Goal: Information Seeking & Learning: Learn about a topic

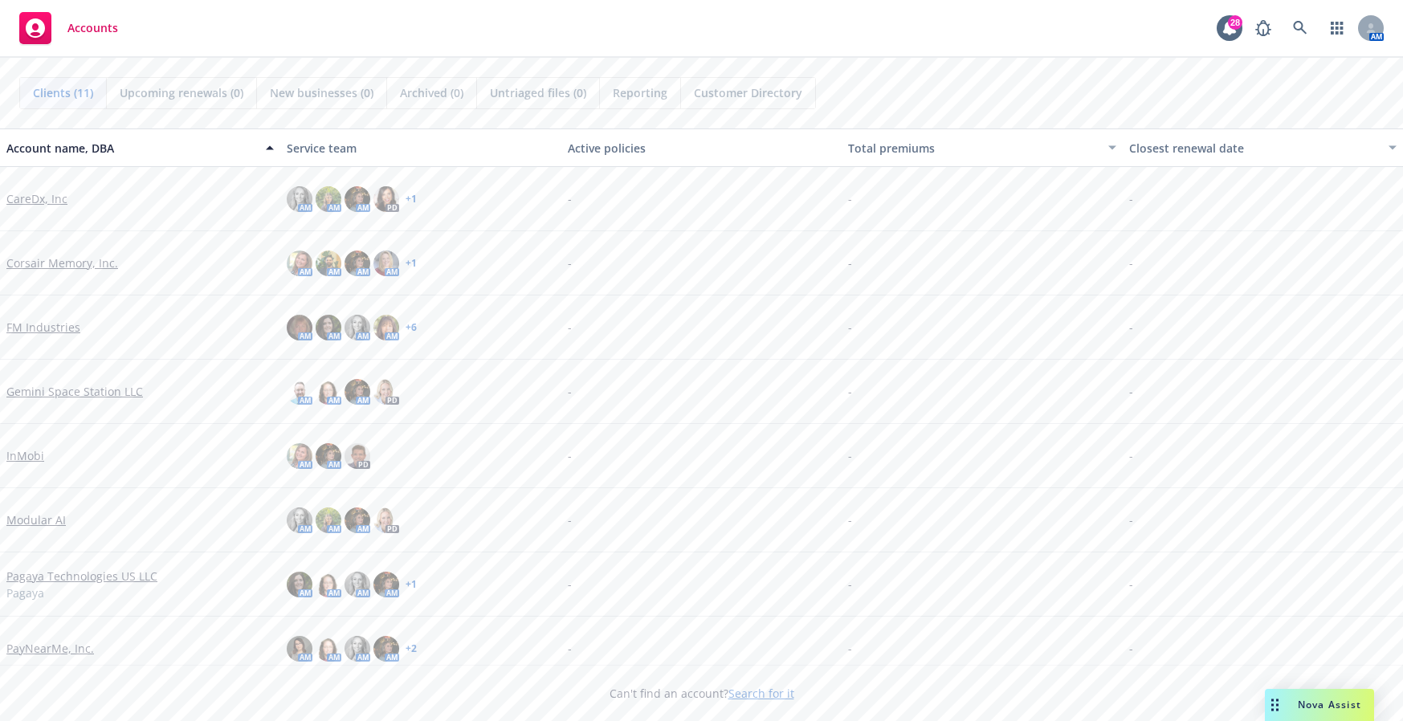
scroll to position [209, 0]
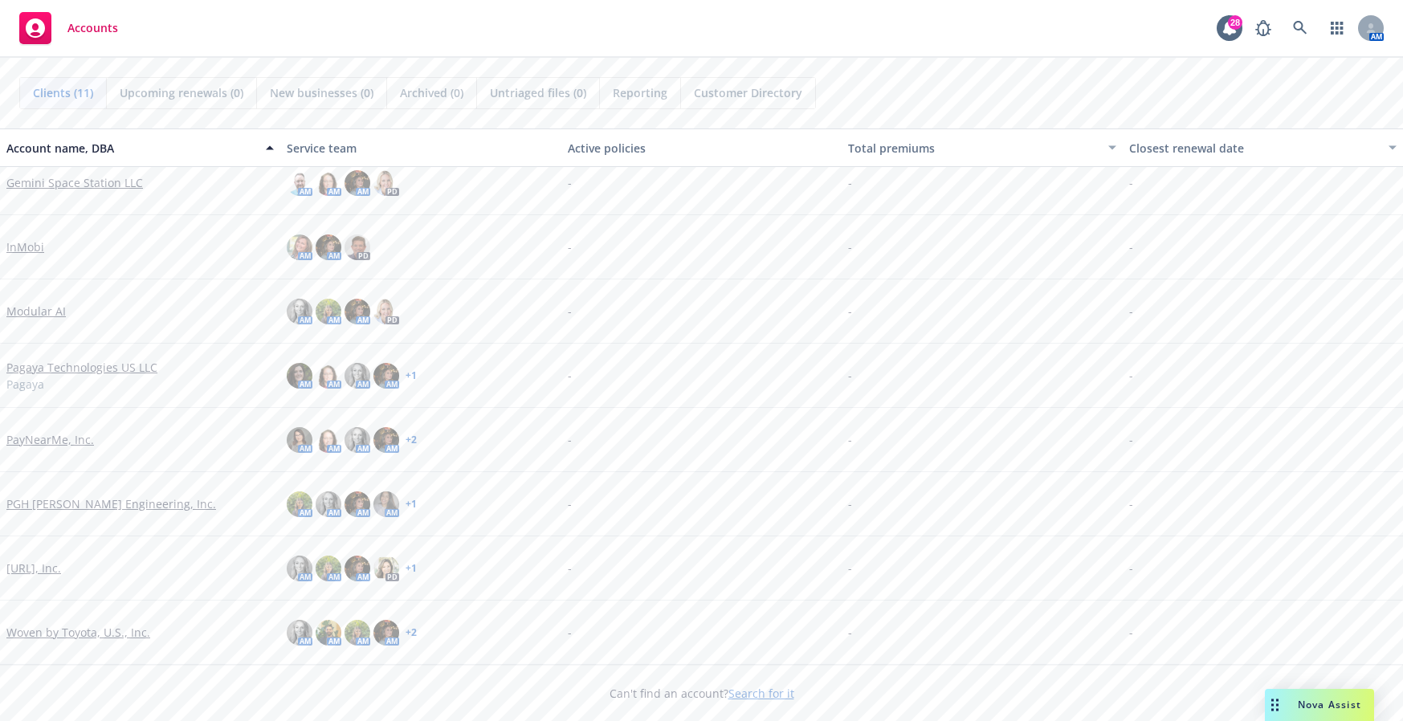
click at [39, 566] on link "[URL], Inc." at bounding box center [33, 568] width 55 height 17
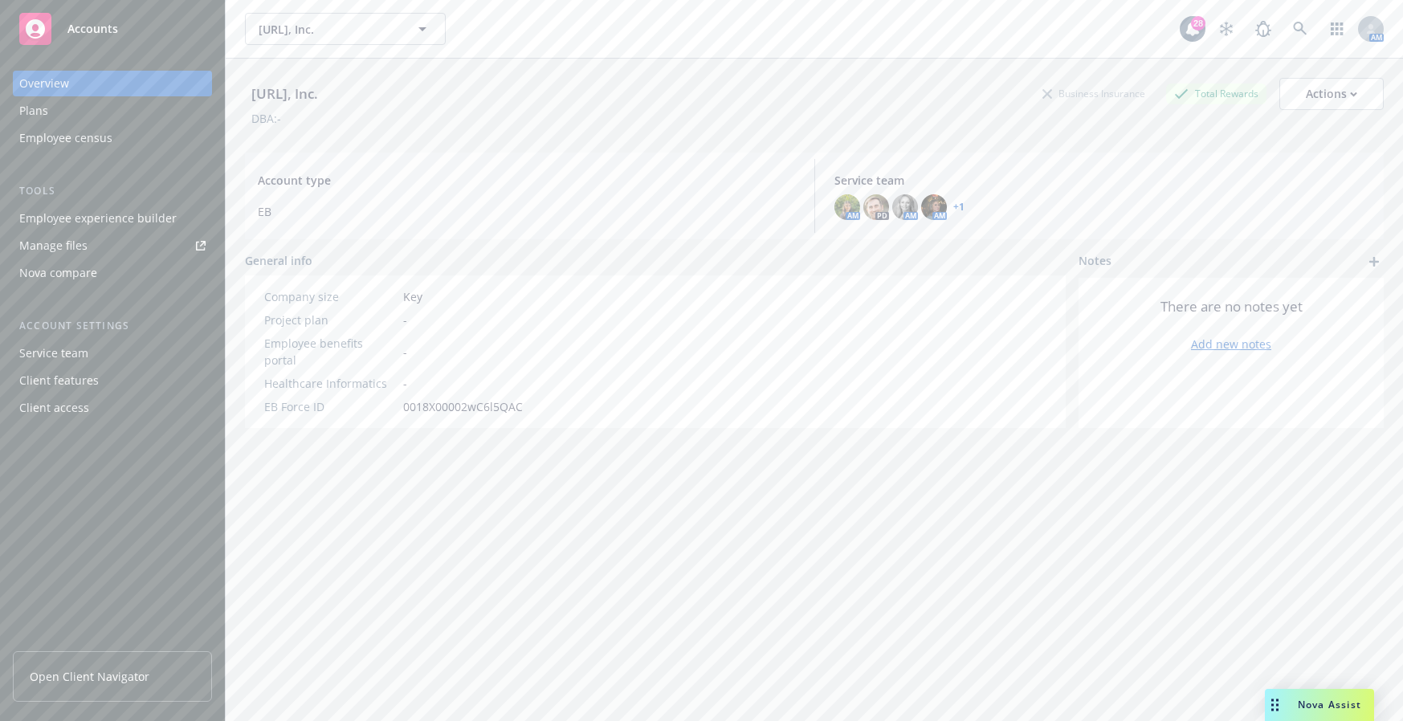
click at [160, 216] on div "Employee experience builder" at bounding box center [97, 219] width 157 height 26
click at [385, 33] on span "Viz.ai, Inc." at bounding box center [328, 29] width 139 height 17
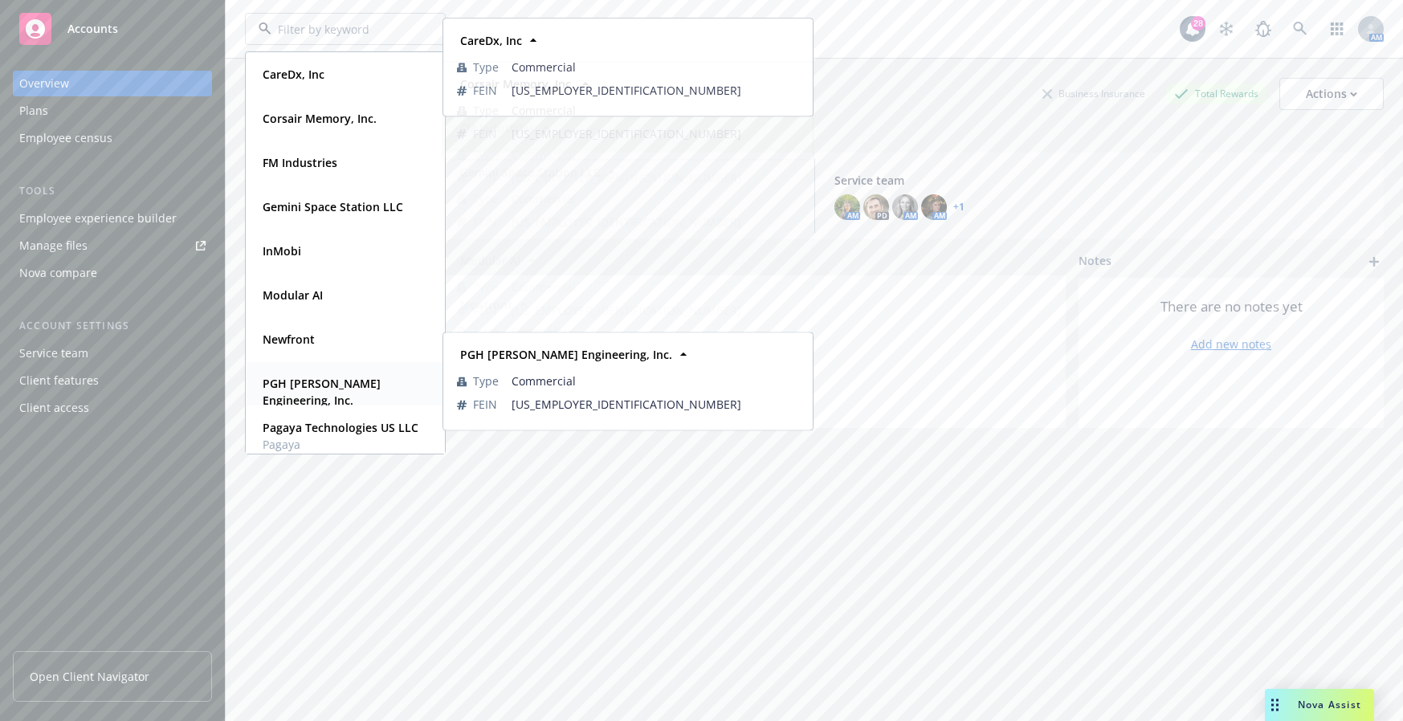
scroll to position [162, 0]
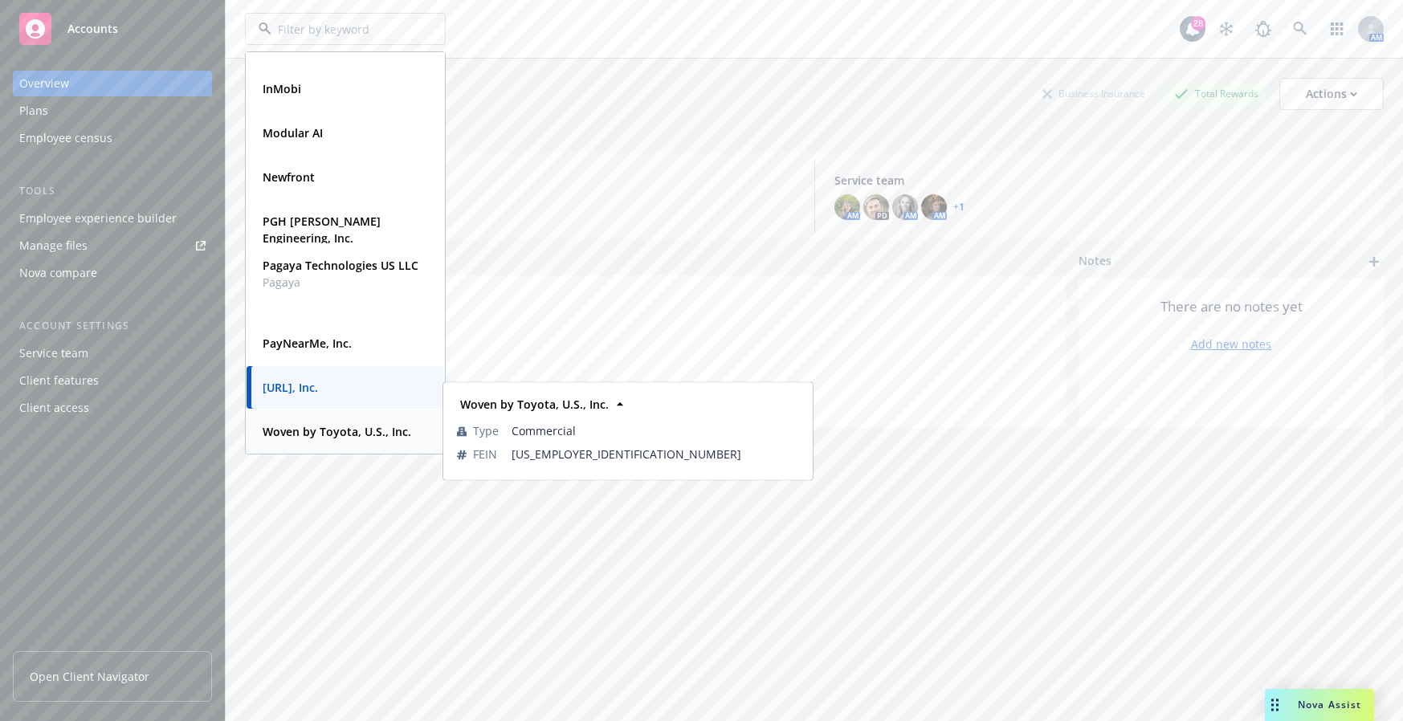
click at [356, 430] on strong "Woven by Toyota, U.S., Inc." at bounding box center [337, 431] width 149 height 15
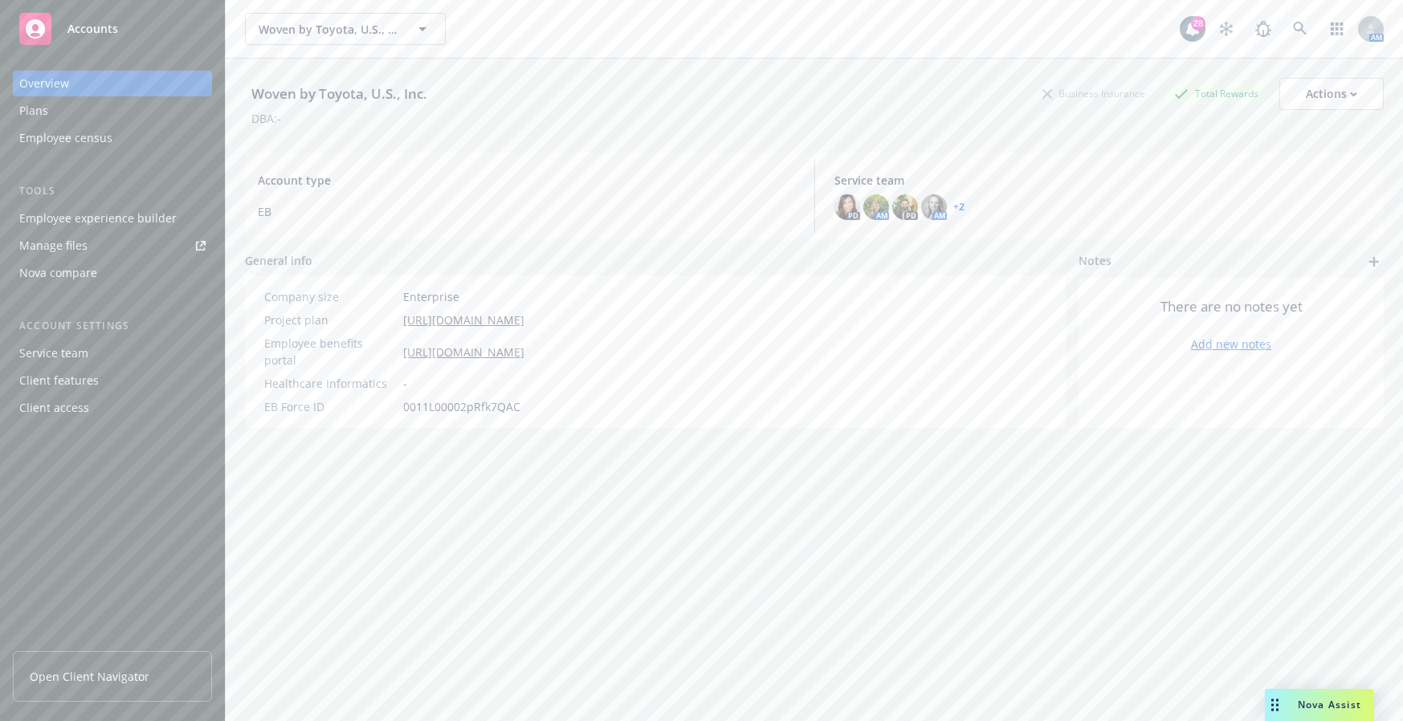
click at [126, 677] on span "Open Client Navigator" at bounding box center [90, 676] width 120 height 17
click at [385, 21] on span "Woven by Toyota, U.S., Inc." at bounding box center [328, 29] width 139 height 17
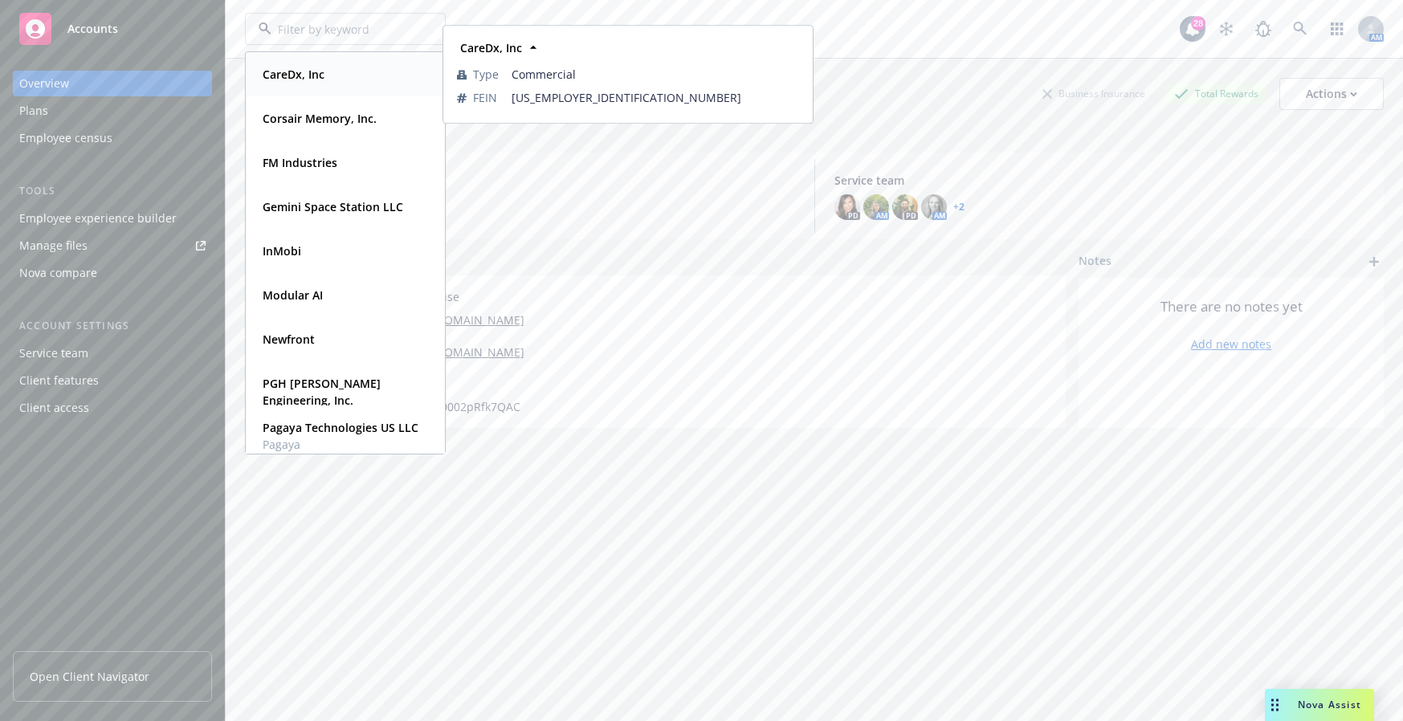
click at [330, 79] on div "CareDx, Inc" at bounding box center [345, 74] width 178 height 23
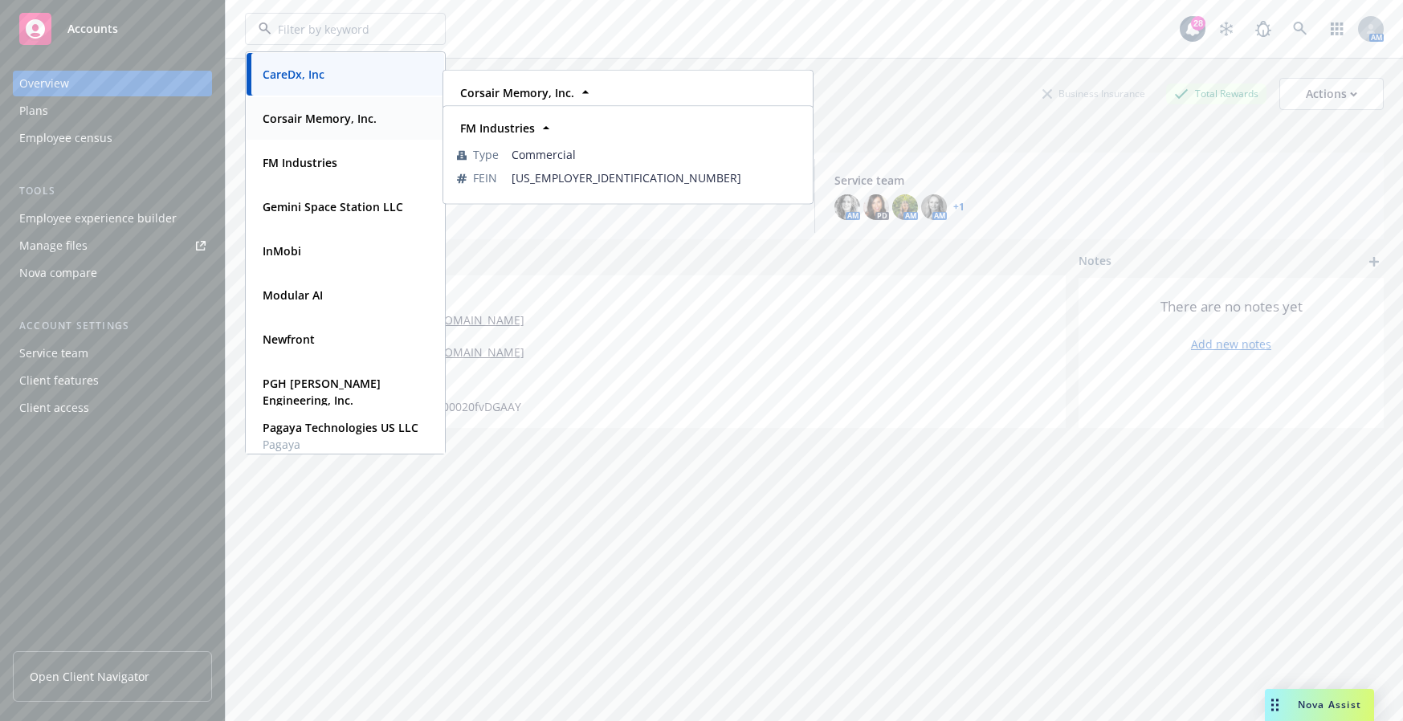
click at [345, 120] on strong "Corsair Memory, Inc." at bounding box center [320, 118] width 114 height 15
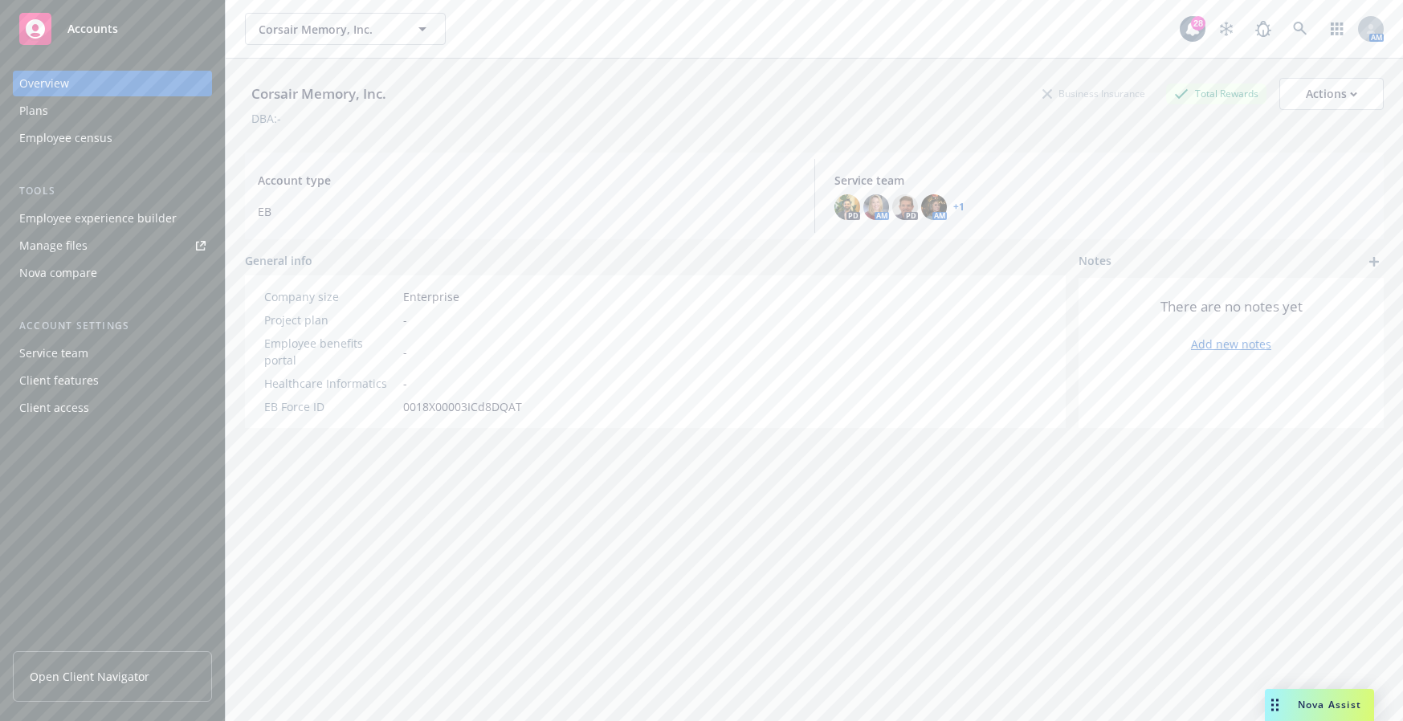
drag, startPoint x: 47, startPoint y: 108, endPoint x: 628, endPoint y: 136, distance: 581.2
click at [48, 108] on div "Plans" at bounding box center [112, 111] width 186 height 26
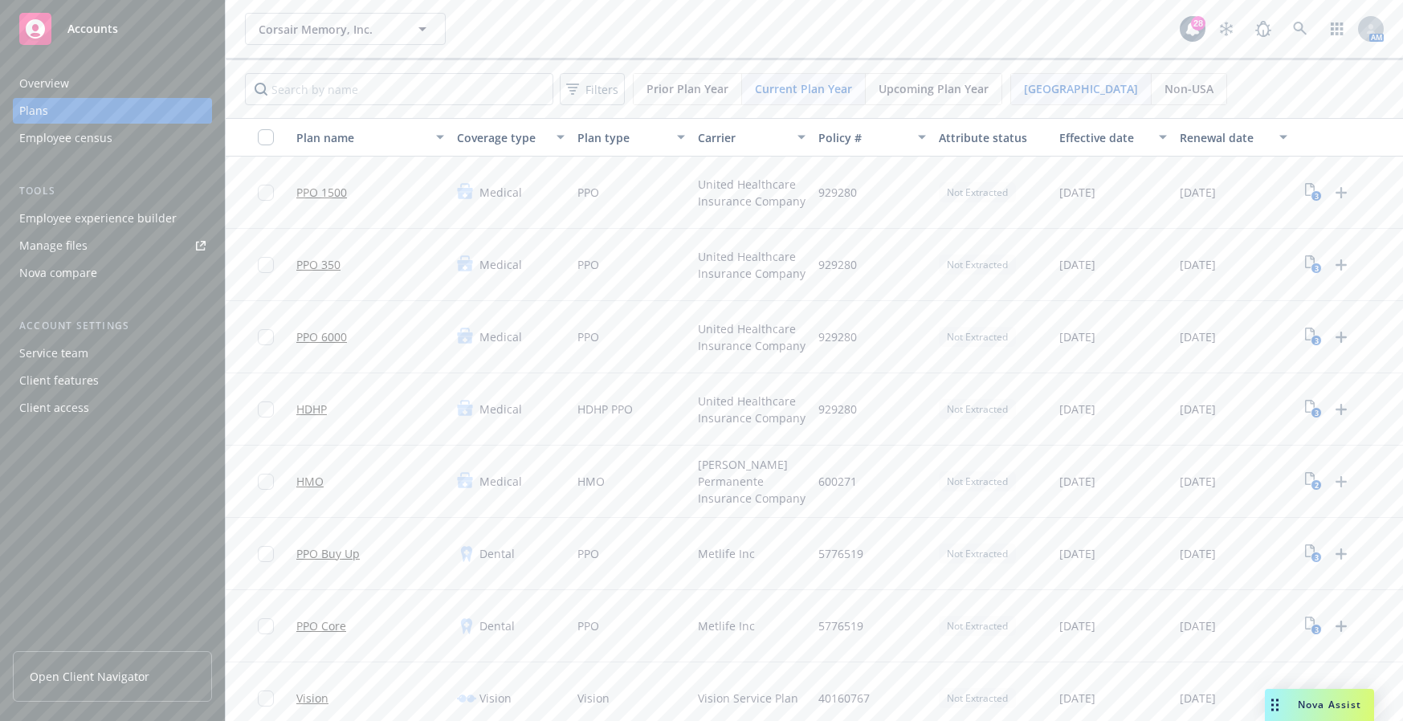
click at [128, 687] on link "Open Client Navigator" at bounding box center [112, 676] width 199 height 51
click at [391, 41] on button "Corsair Memory, Inc." at bounding box center [345, 29] width 201 height 32
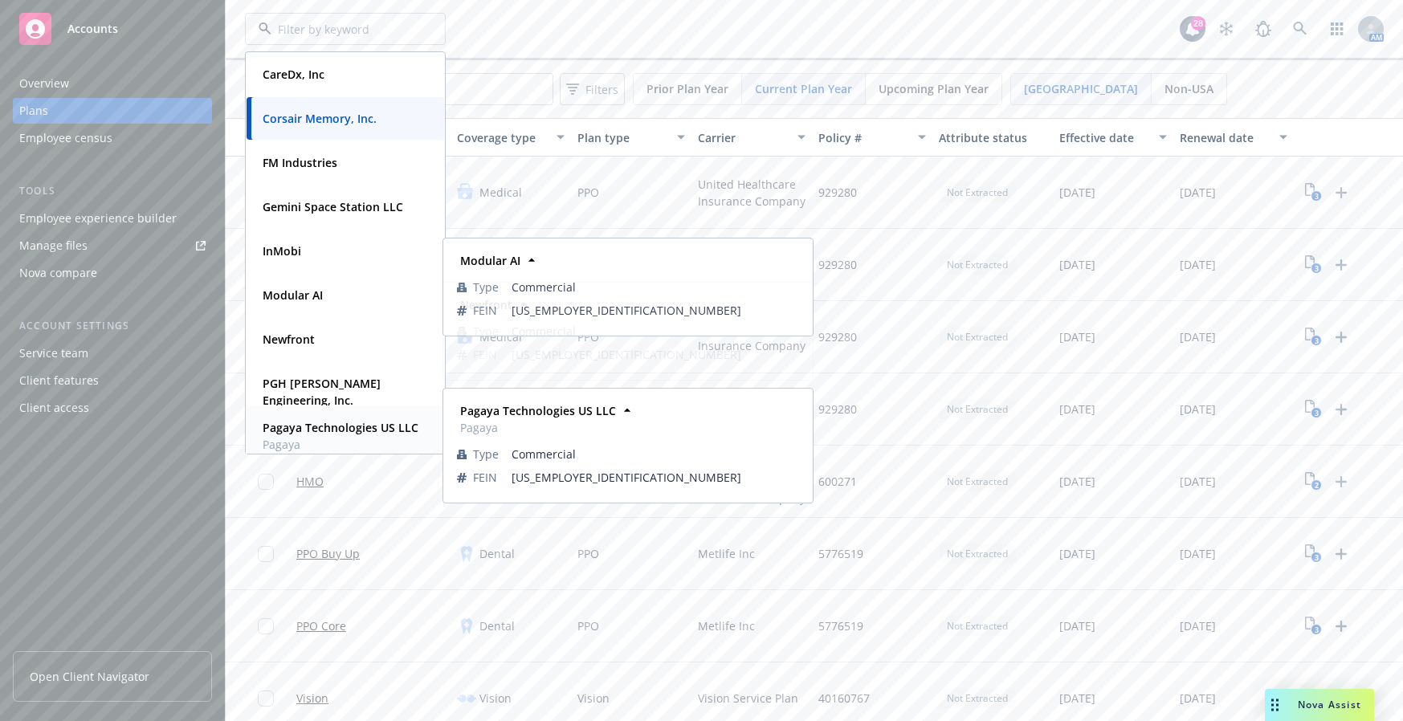
click at [336, 427] on strong "Pagaya Technologies US LLC" at bounding box center [341, 427] width 156 height 15
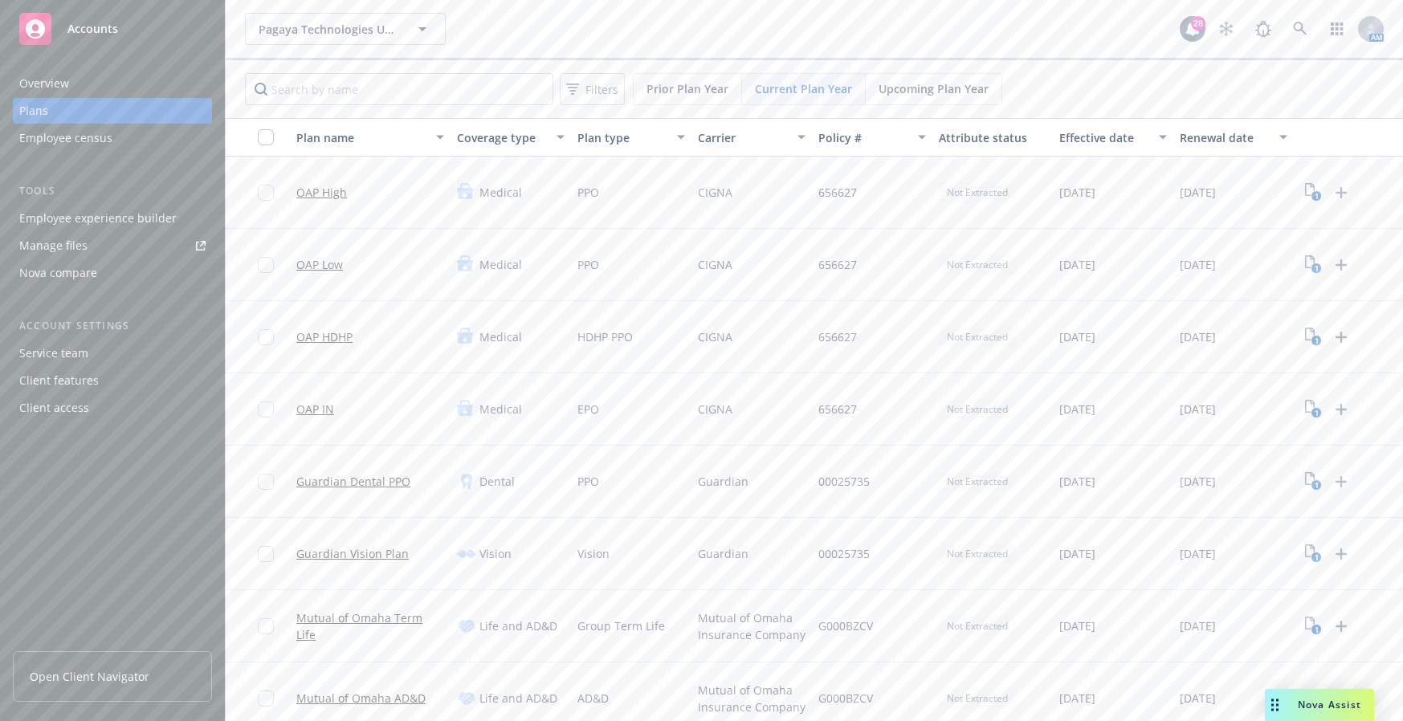
click at [132, 222] on div "Employee experience builder" at bounding box center [97, 219] width 157 height 26
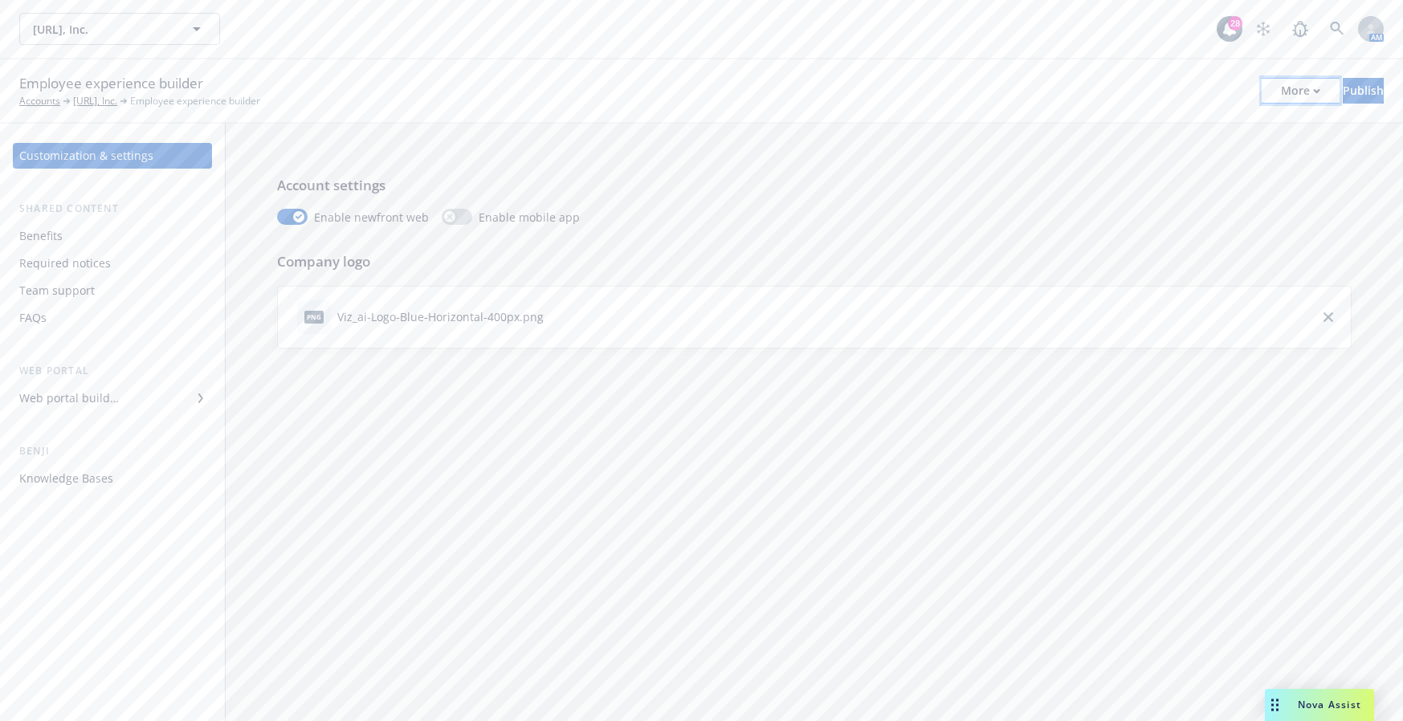
click at [1281, 96] on div "More" at bounding box center [1300, 91] width 39 height 24
click at [1248, 153] on link "Copy portal link" at bounding box center [1168, 159] width 238 height 32
click at [708, 610] on div "Account settings Enable newfront web Enable mobile app Company logo png Viz_ai-…" at bounding box center [814, 422] width 1177 height 597
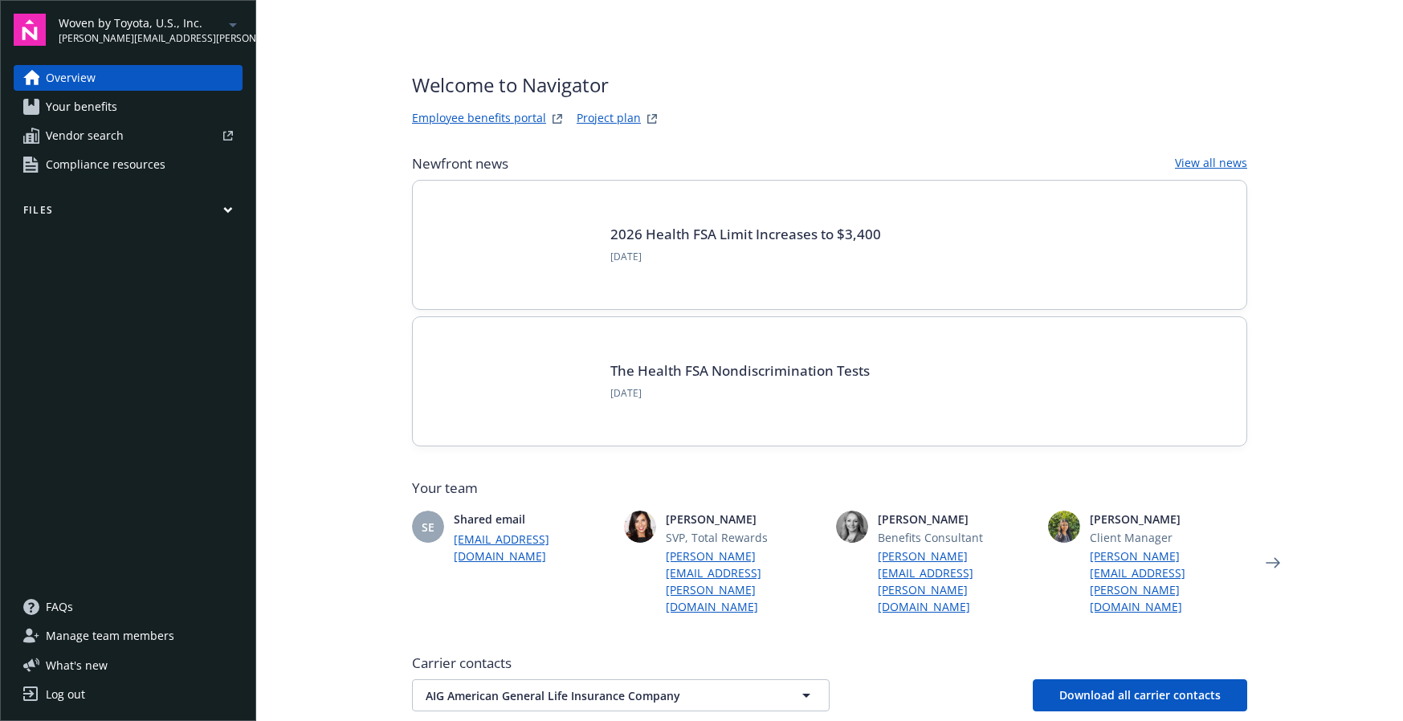
scroll to position [241, 0]
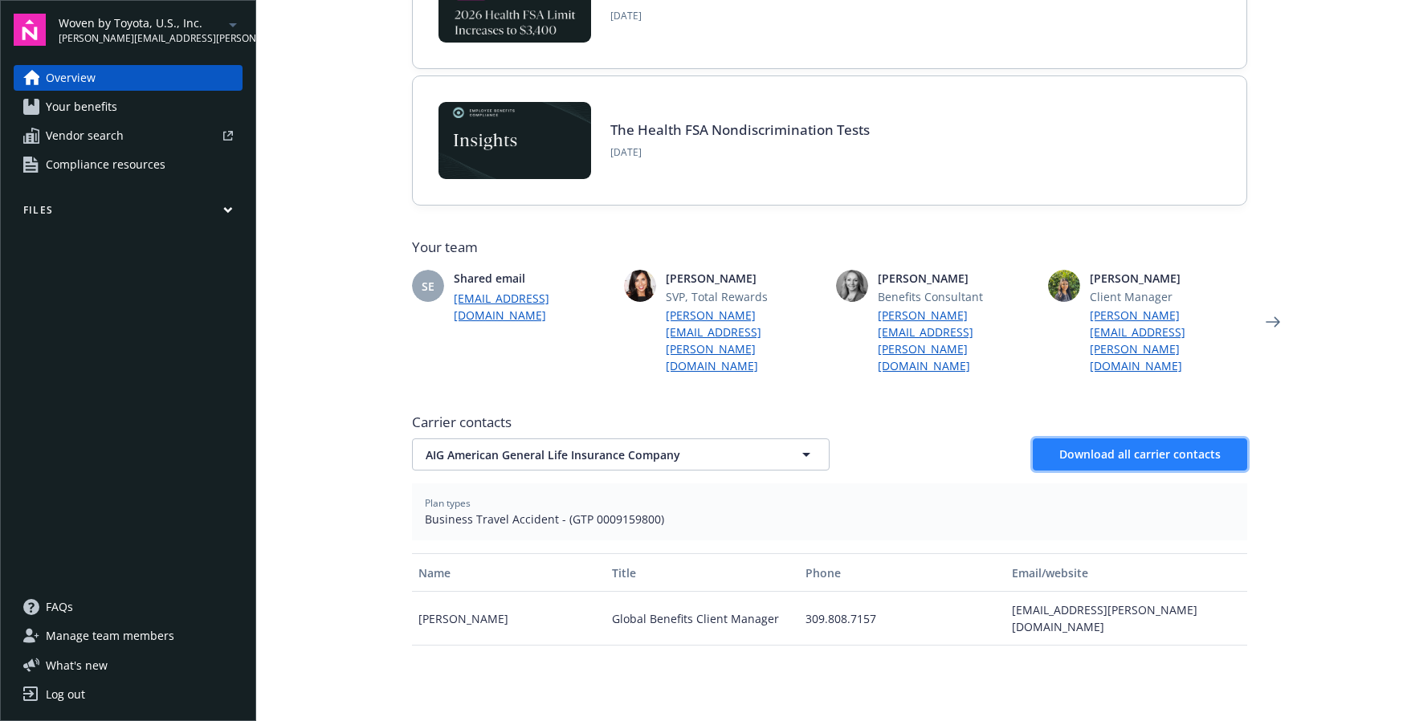
click at [1143, 446] on span "Download all carrier contacts" at bounding box center [1139, 453] width 161 height 15
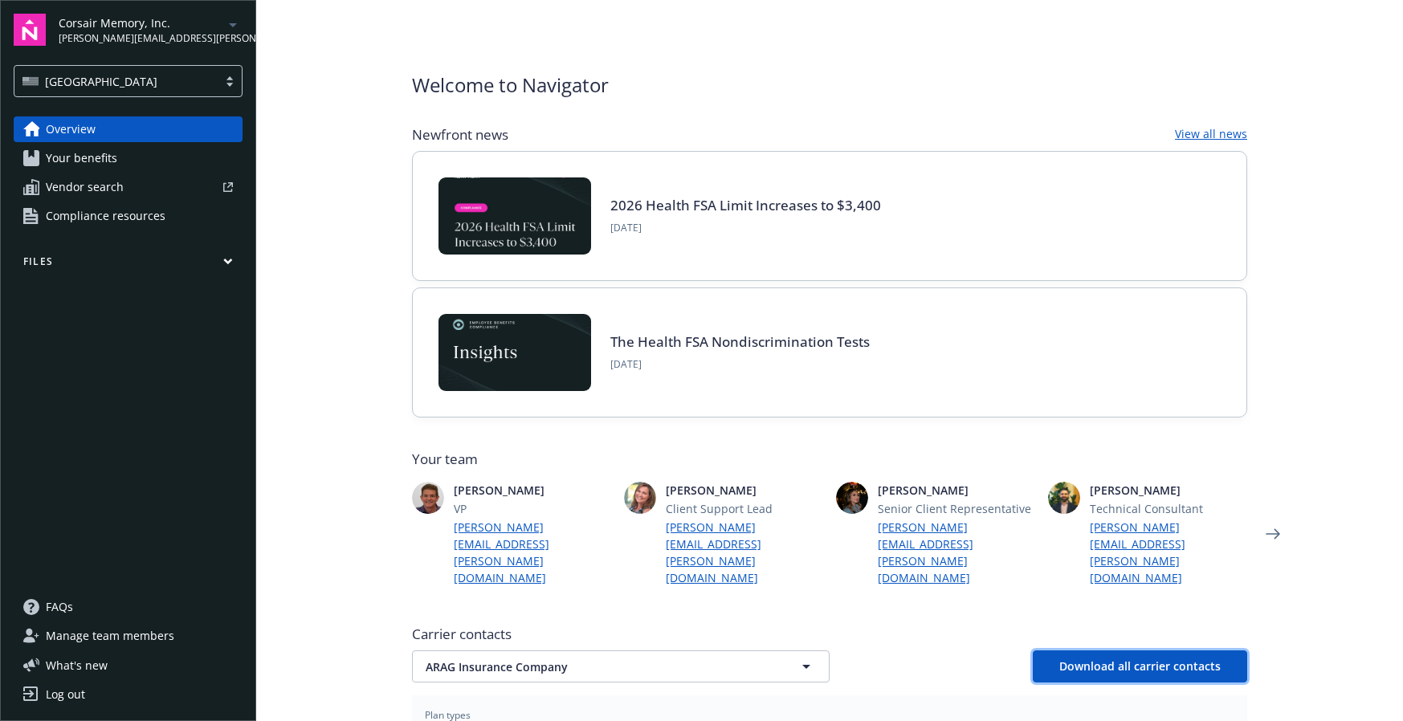
drag, startPoint x: 1155, startPoint y: 619, endPoint x: 461, endPoint y: 583, distance: 694.7
click at [1155, 658] on span "Download all carrier contacts" at bounding box center [1139, 665] width 161 height 15
